Goal: Information Seeking & Learning: Find specific fact

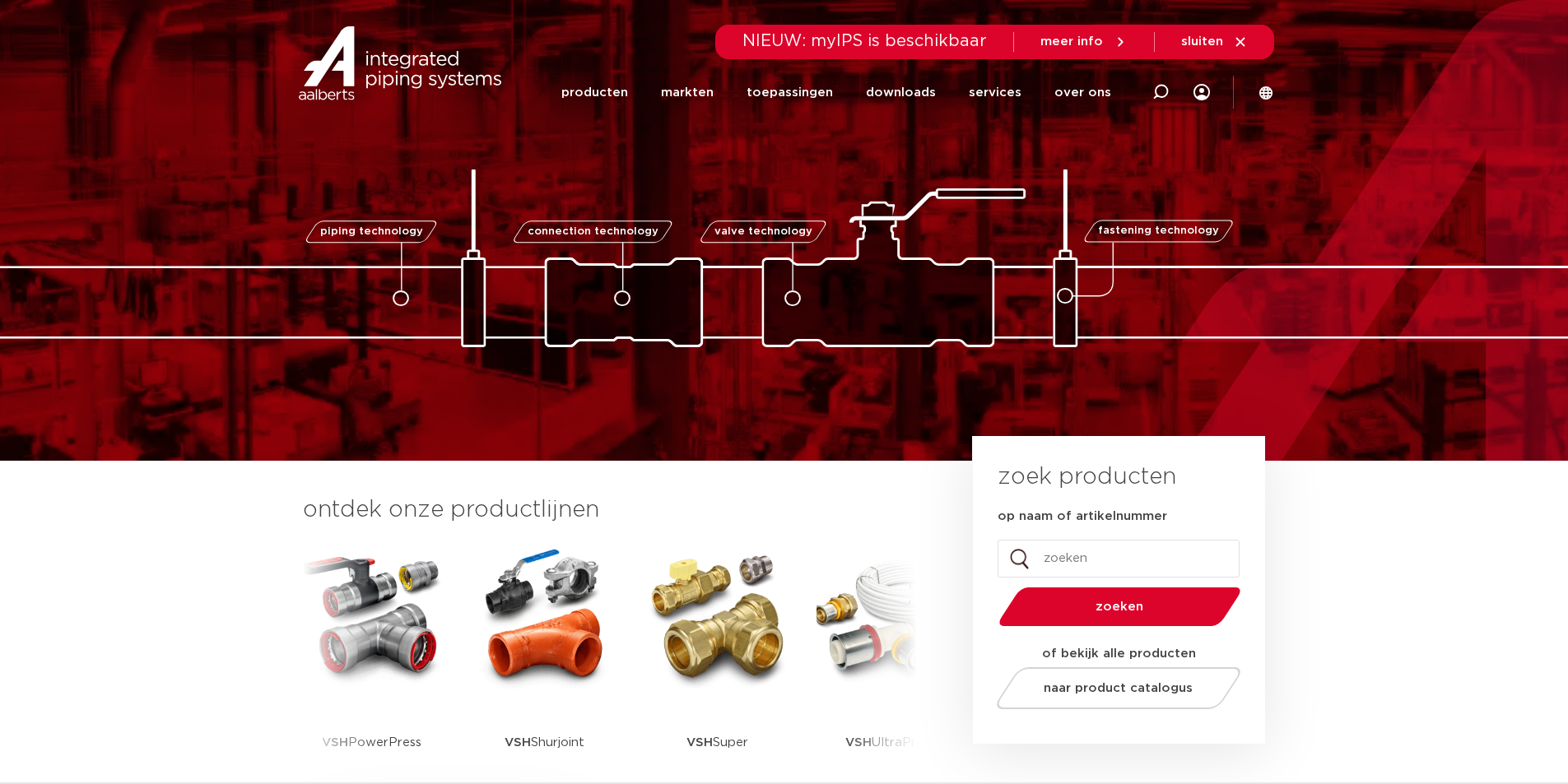
scroll to position [384, 0]
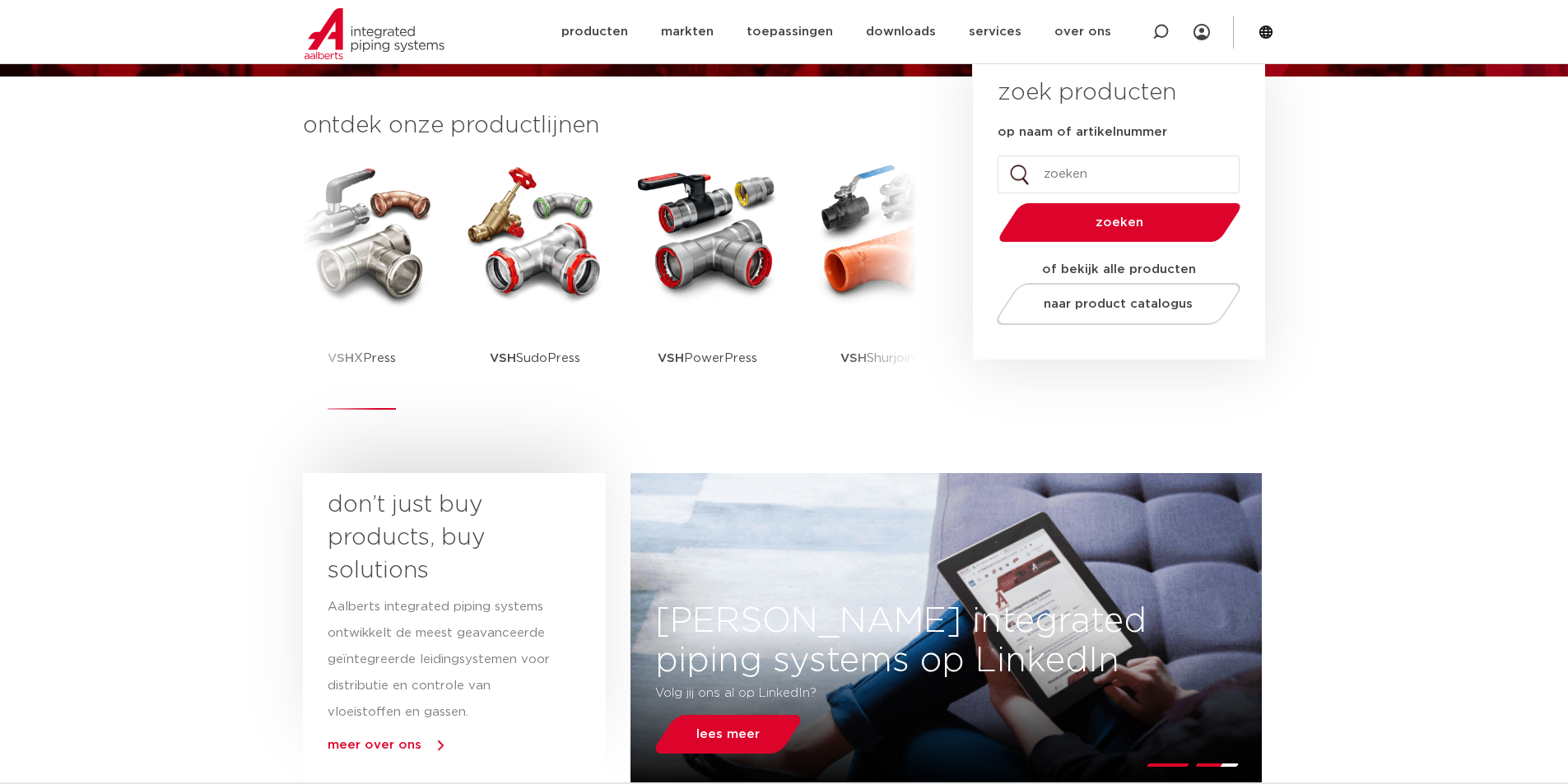
click at [442, 285] on div "VSH XPress" at bounding box center [361, 286] width 165 height 255
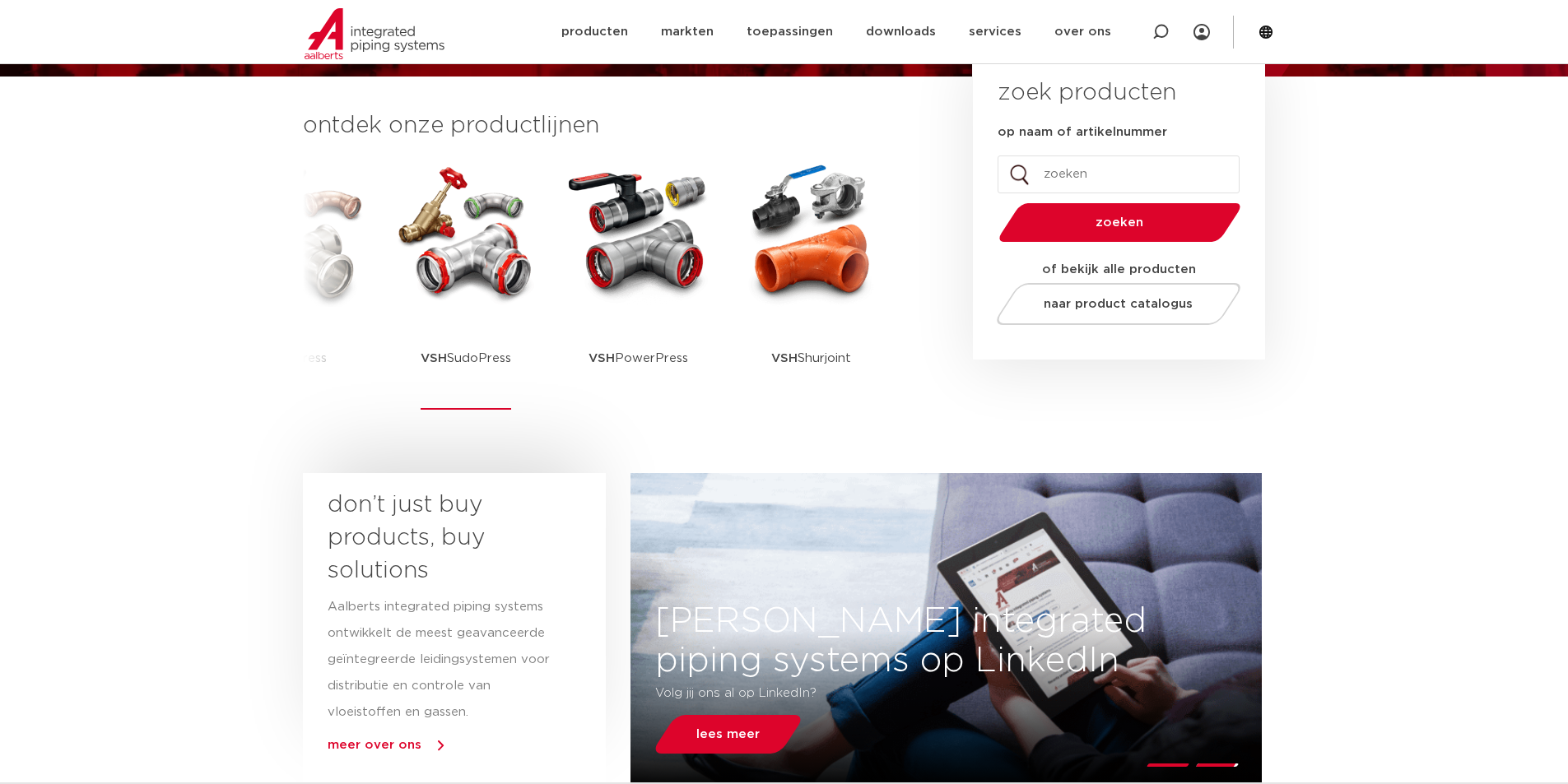
click at [474, 293] on img at bounding box center [465, 232] width 148 height 148
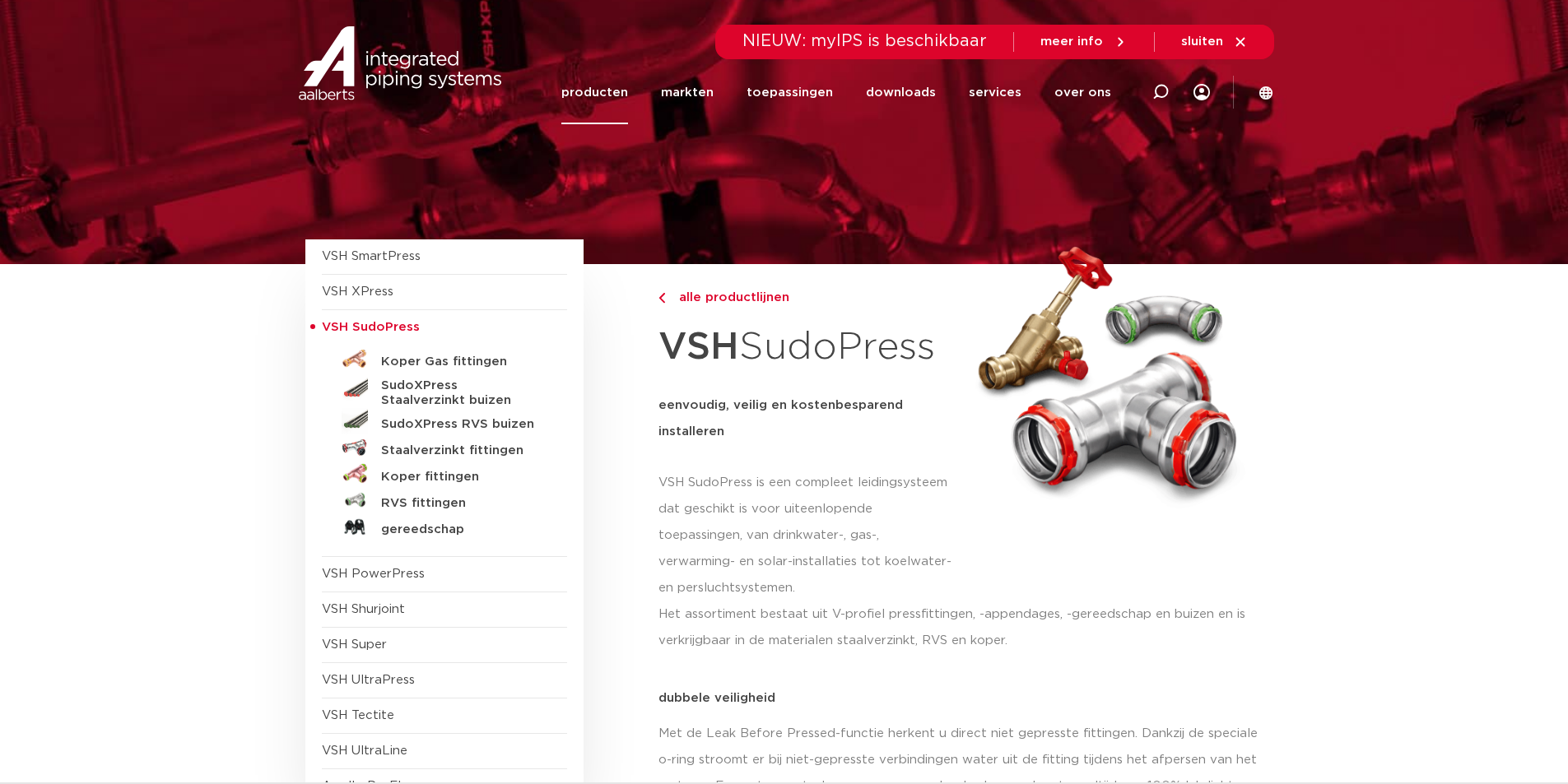
click at [608, 84] on link "producten" at bounding box center [594, 92] width 67 height 63
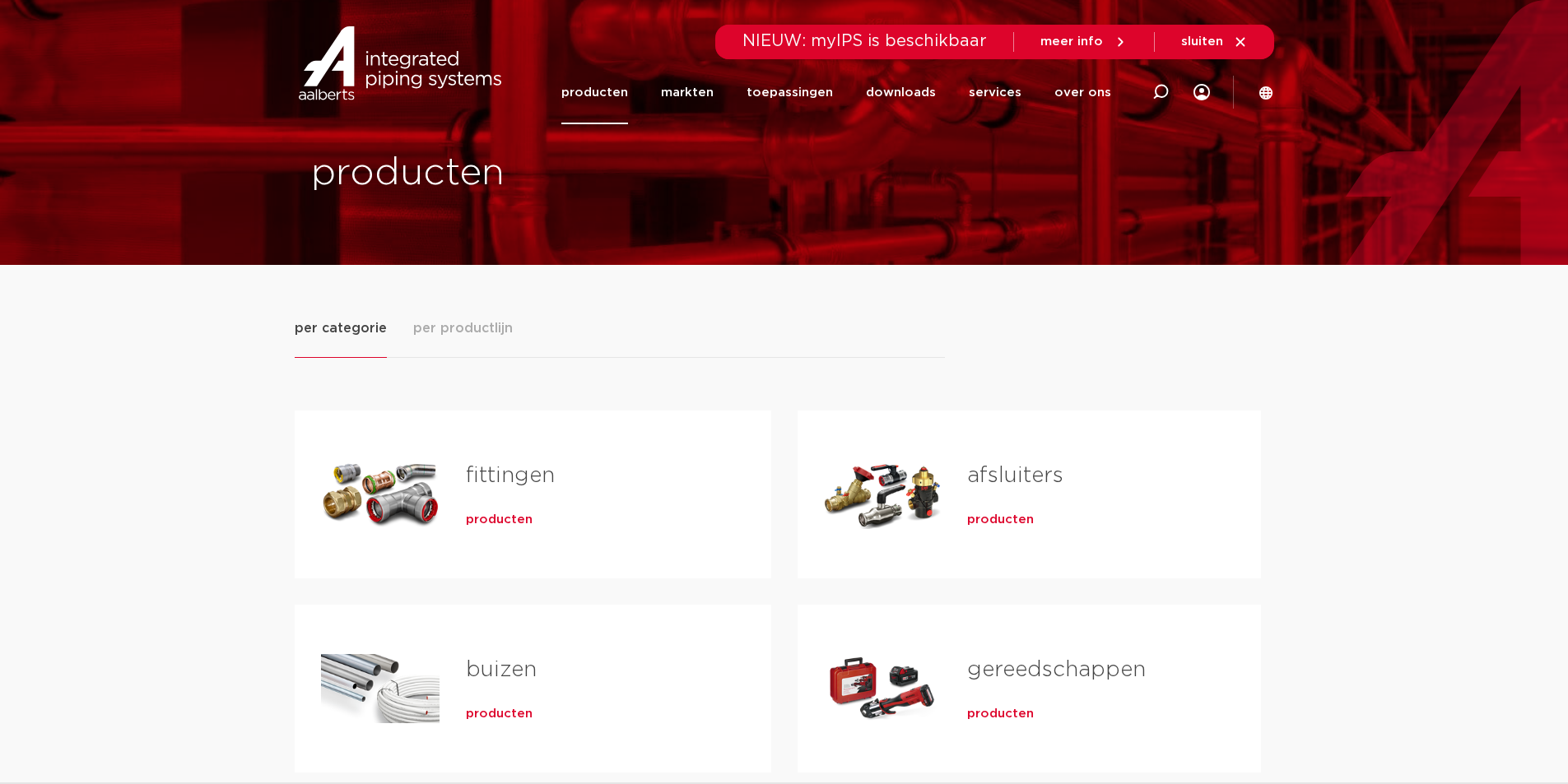
scroll to position [384, 0]
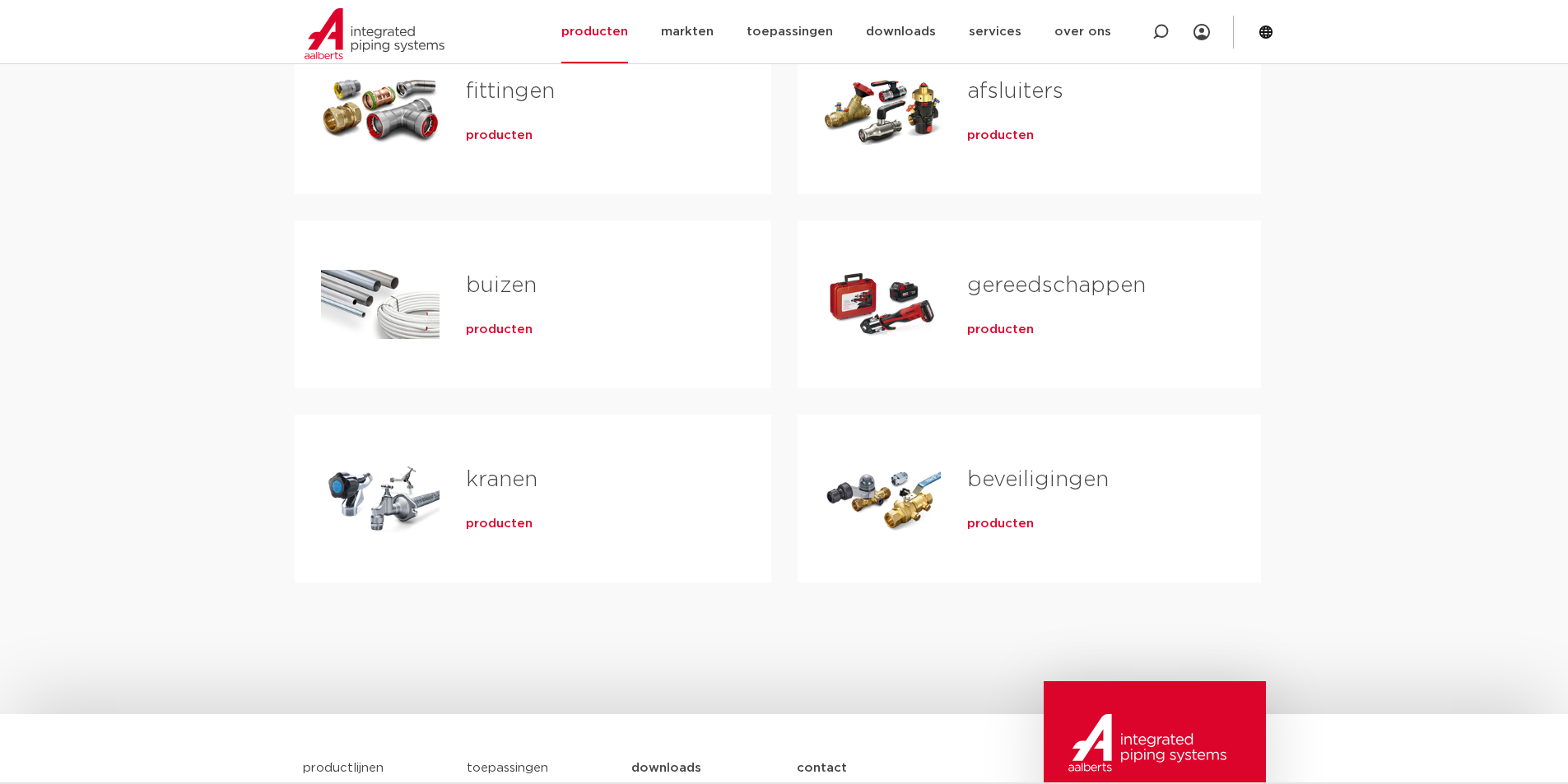
click at [490, 96] on link "fittingen" at bounding box center [510, 91] width 89 height 21
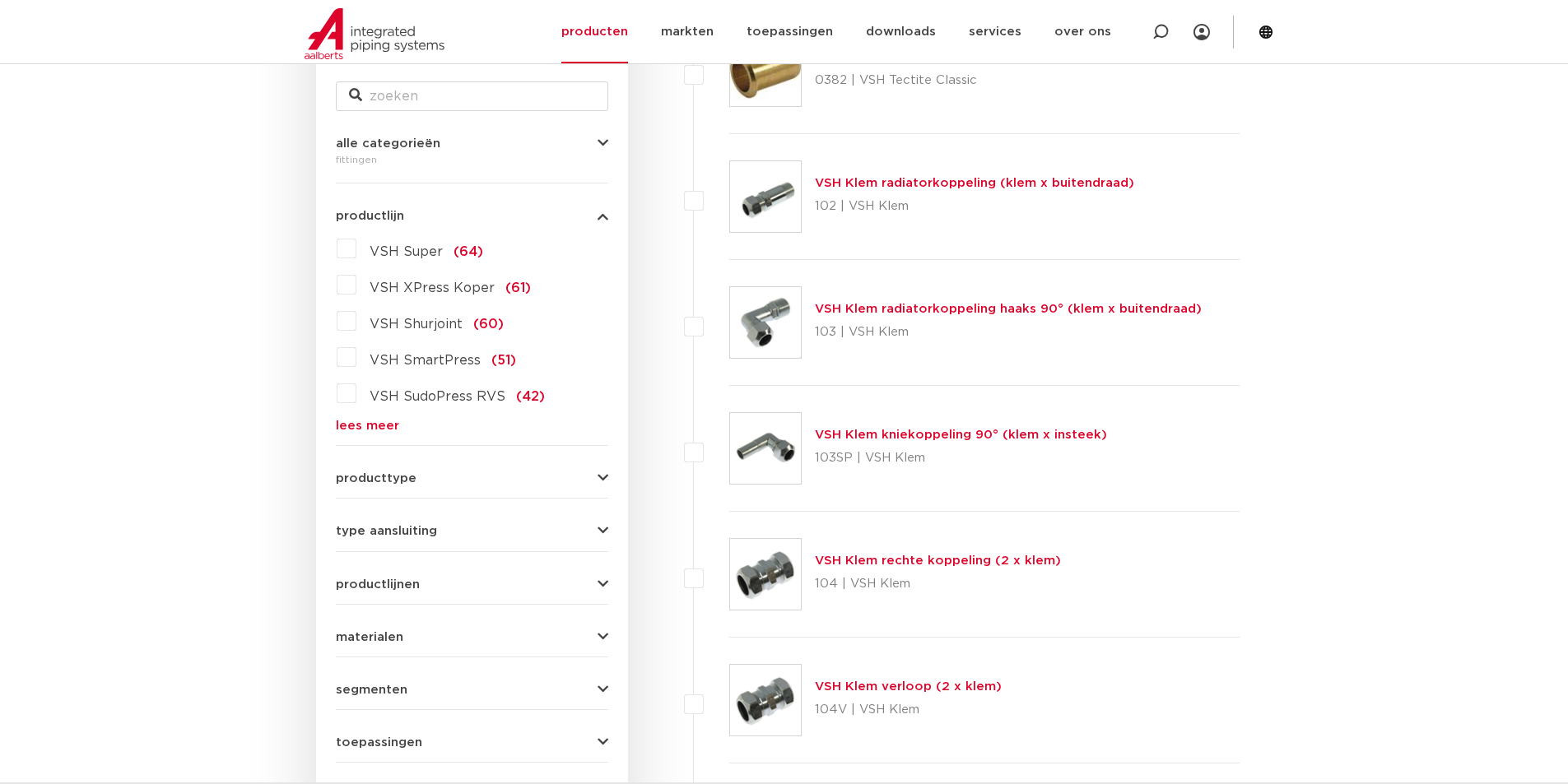
scroll to position [309, 0]
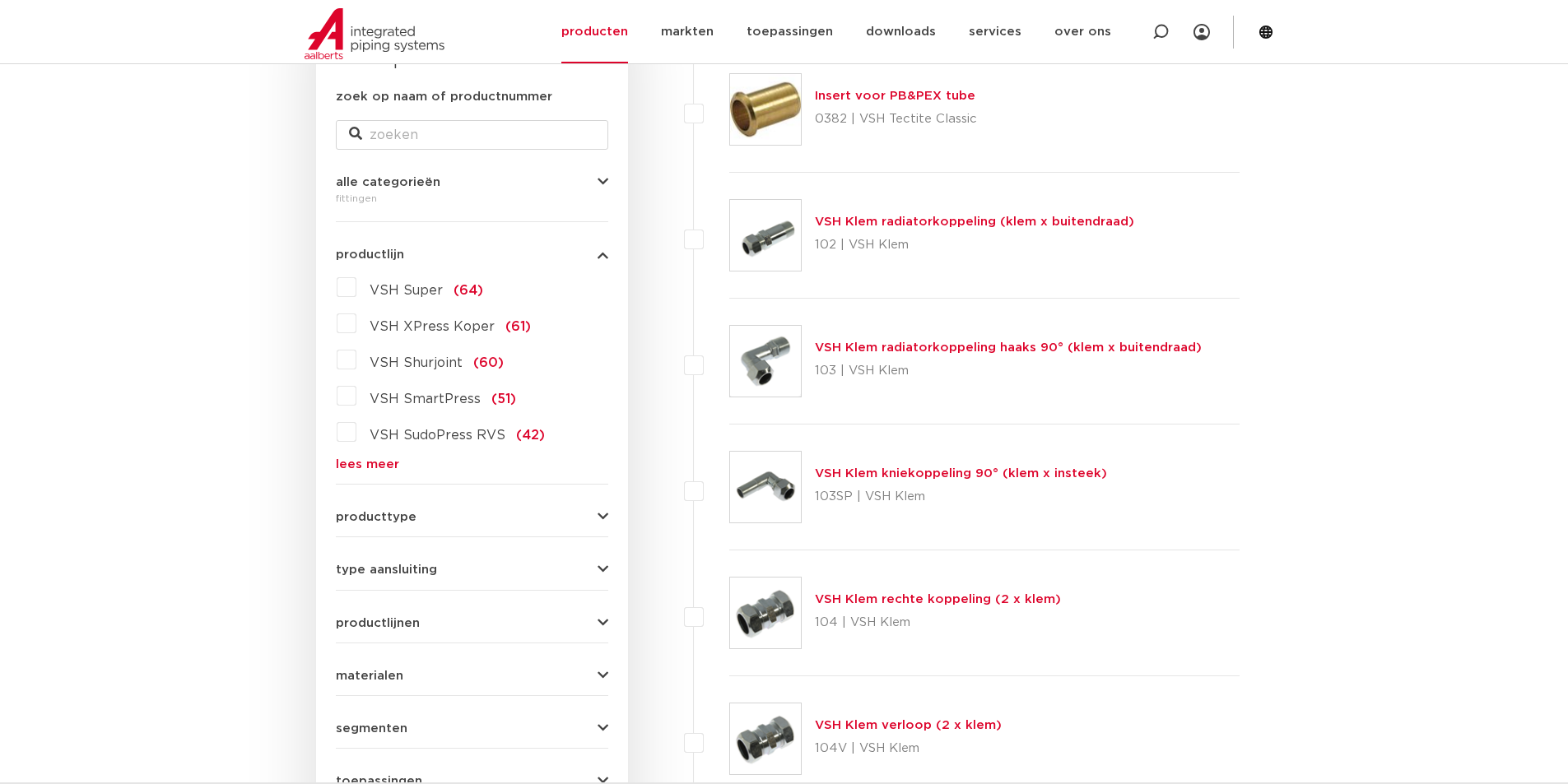
click at [379, 462] on link "lees meer" at bounding box center [471, 464] width 272 height 12
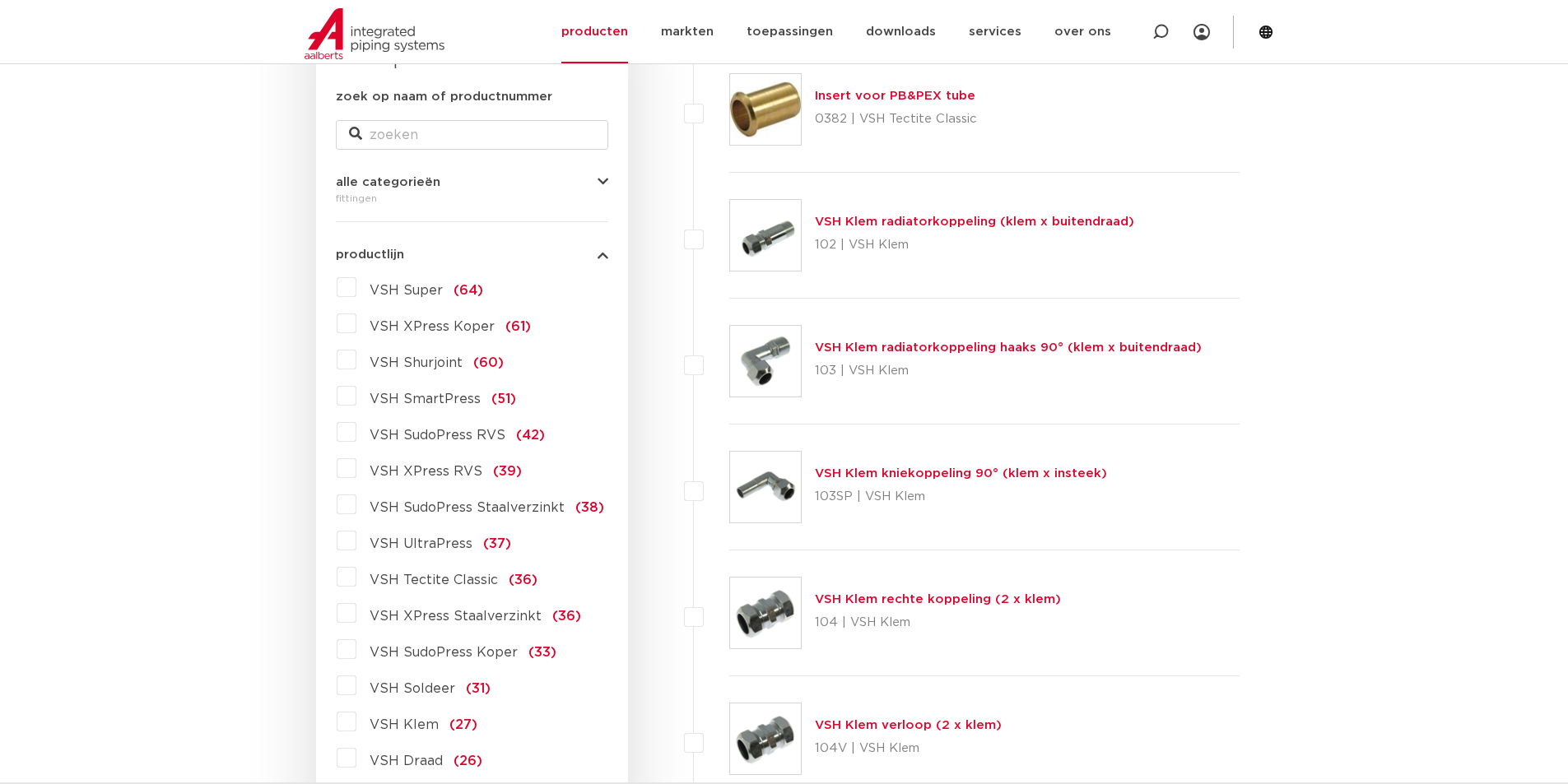
click at [419, 471] on span "VSH XPress RVS" at bounding box center [425, 471] width 113 height 13
click at [0, 0] on input "VSH XPress RVS (39)" at bounding box center [0, 0] width 0 height 0
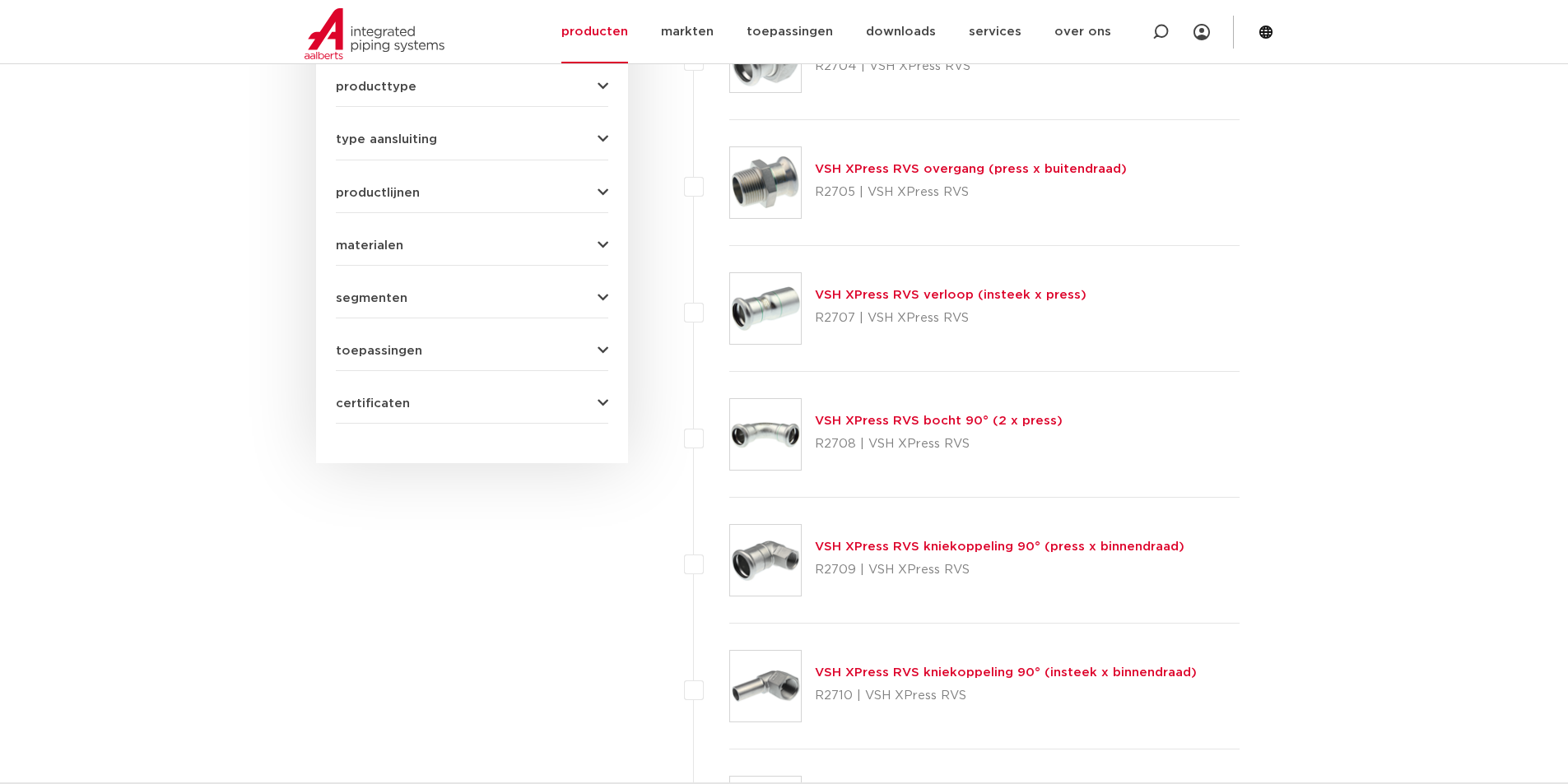
scroll to position [719, 0]
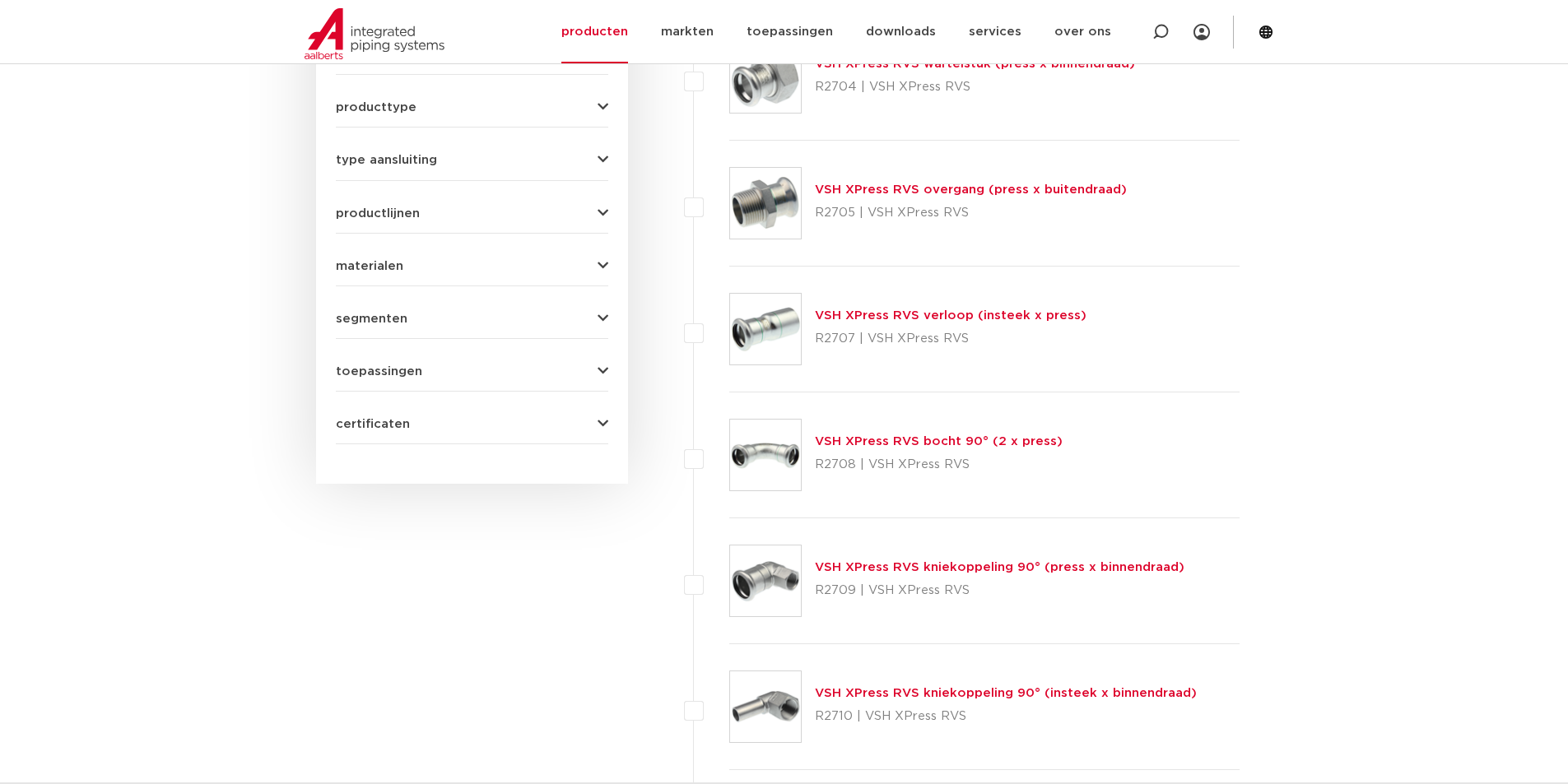
click at [895, 443] on link "VSH XPress RVS bocht 90° (2 x press)" at bounding box center [938, 441] width 248 height 12
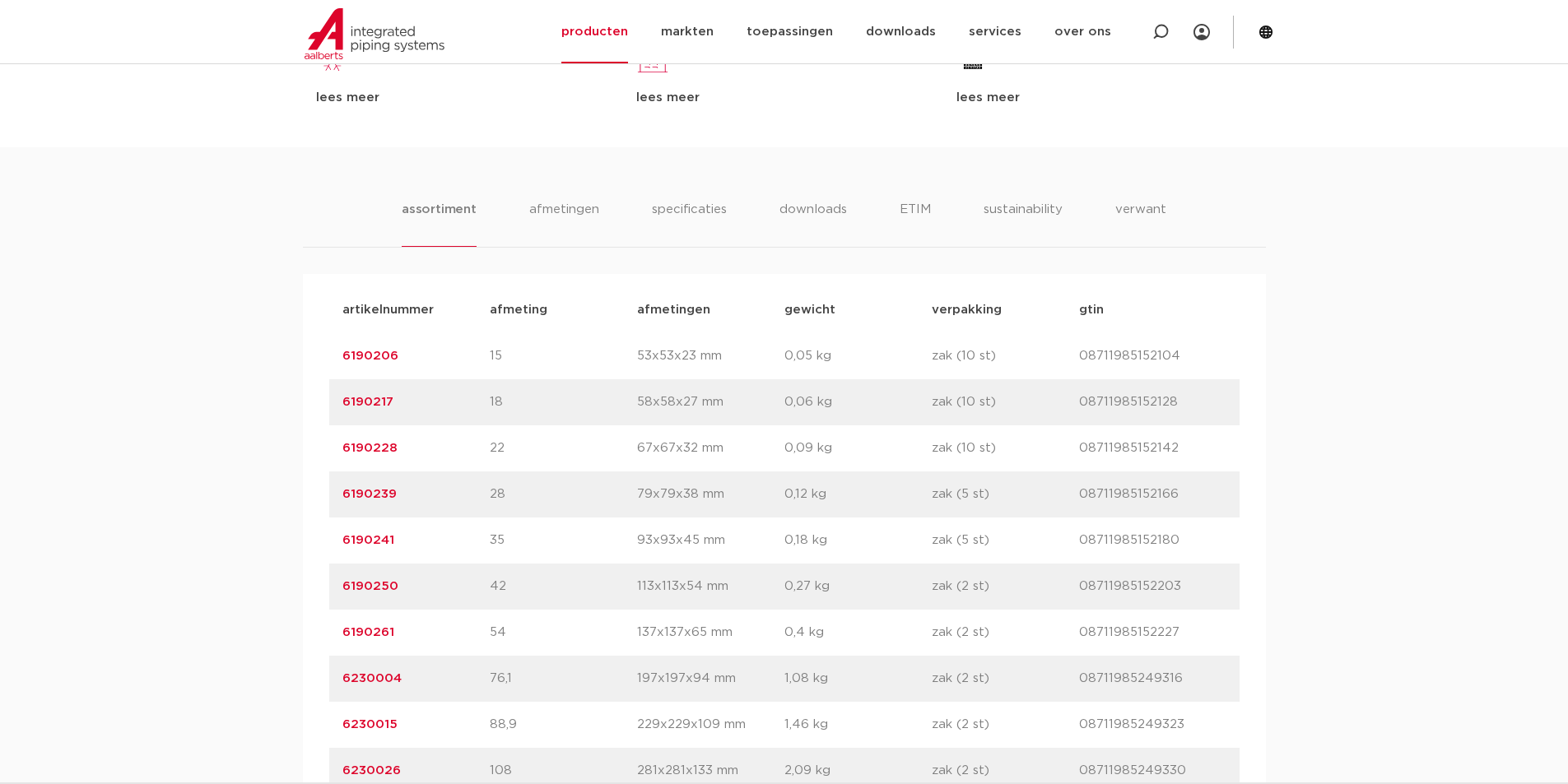
scroll to position [904, 0]
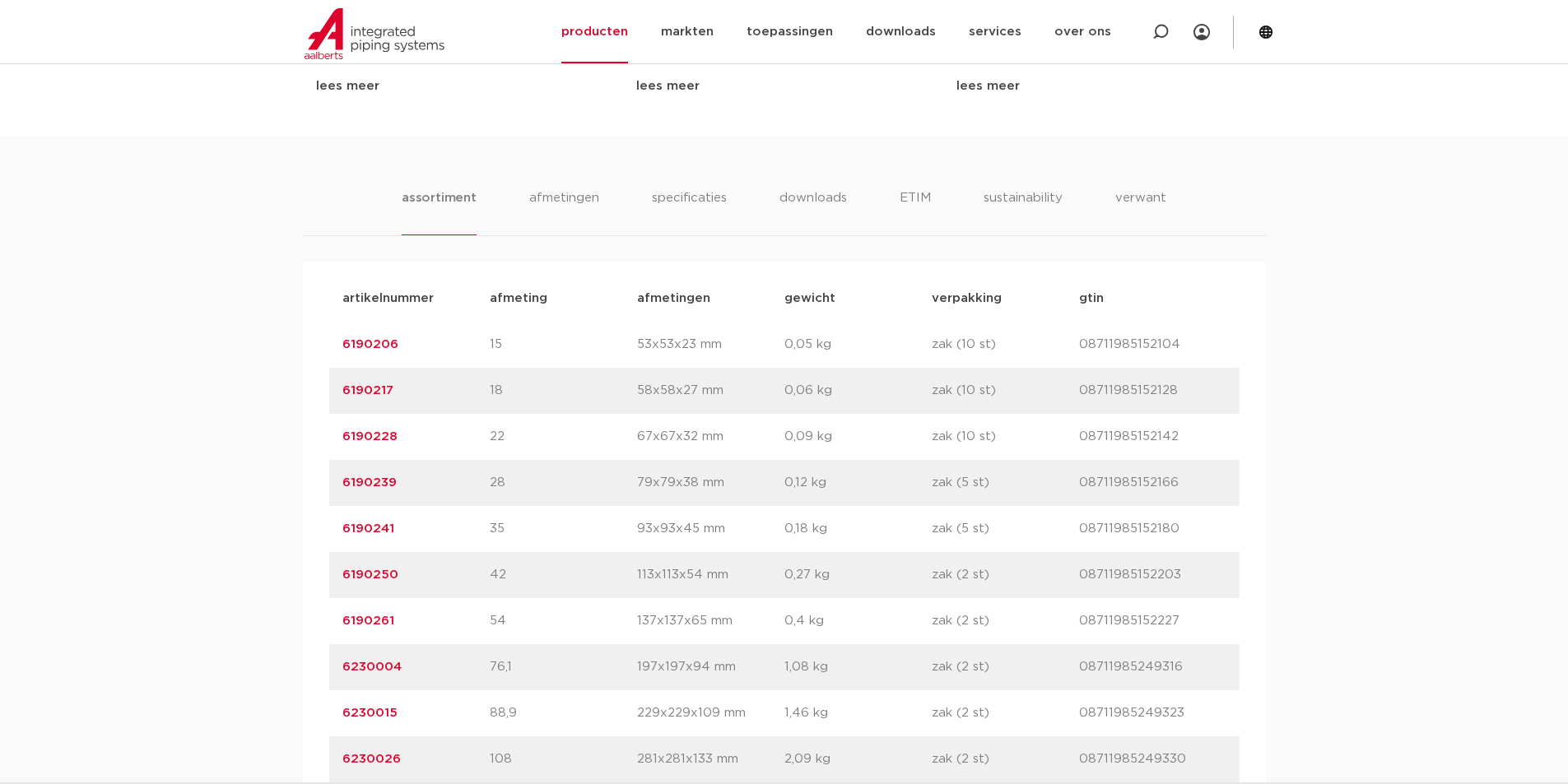
drag, startPoint x: 1081, startPoint y: 664, endPoint x: 1168, endPoint y: 663, distance: 87.0
click at [1184, 663] on p "08711985249316" at bounding box center [1153, 667] width 148 height 20
copy p "08711985249316"
drag, startPoint x: 420, startPoint y: 665, endPoint x: 317, endPoint y: 665, distance: 103.0
click at [317, 665] on div "artikelnummer afmeting afmetingen gewicht verpakking gtin artikelnummer 6190206…" at bounding box center [784, 529] width 963 height 533
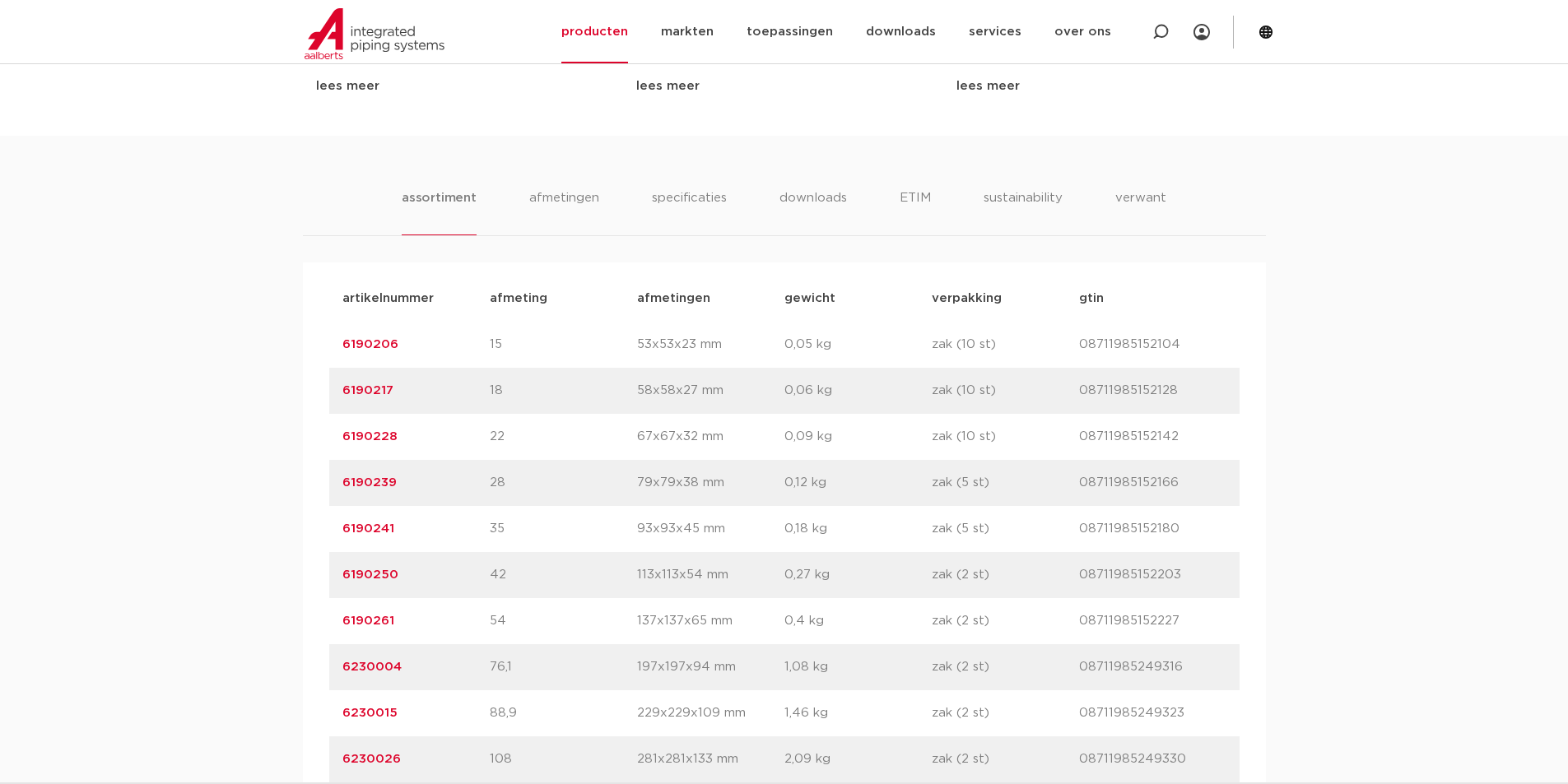
copy link "6230004"
